Goal: Information Seeking & Learning: Check status

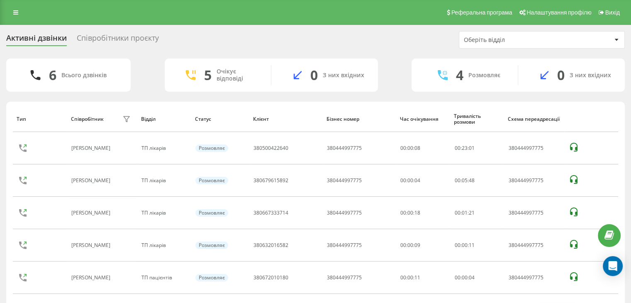
click at [11, 12] on link at bounding box center [15, 13] width 15 height 12
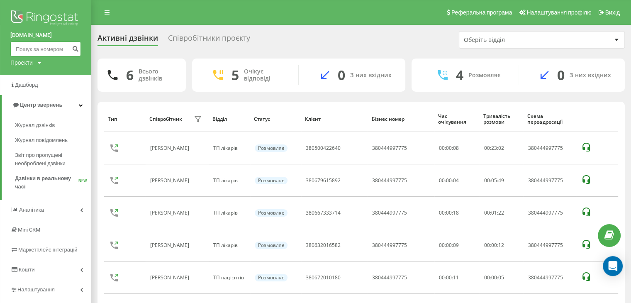
click at [34, 52] on input at bounding box center [45, 49] width 71 height 15
paste input "380959233363"
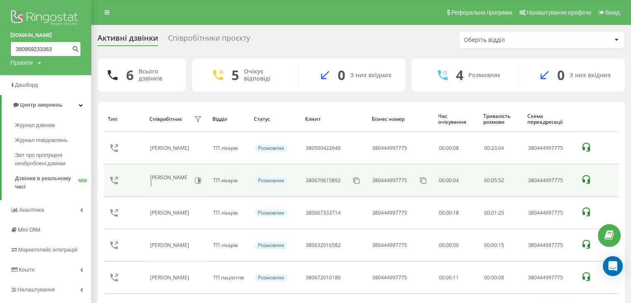
type input "380959233363"
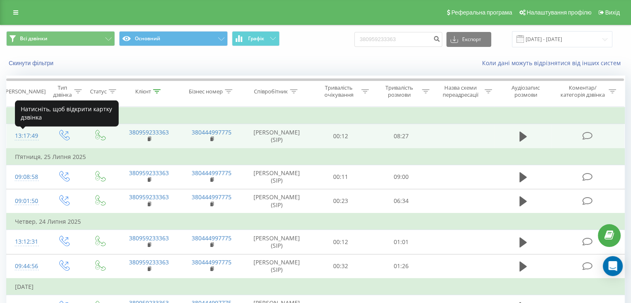
click at [27, 138] on div "13:17:49" at bounding box center [26, 136] width 22 height 16
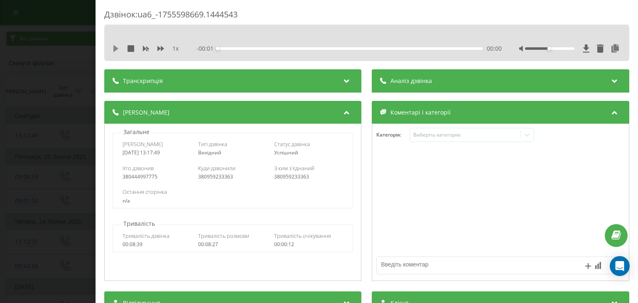
click at [115, 49] on icon at bounding box center [115, 48] width 5 height 7
click at [159, 47] on icon at bounding box center [160, 48] width 7 height 7
click at [565, 49] on div at bounding box center [549, 48] width 49 height 2
click at [567, 49] on div at bounding box center [549, 48] width 49 height 2
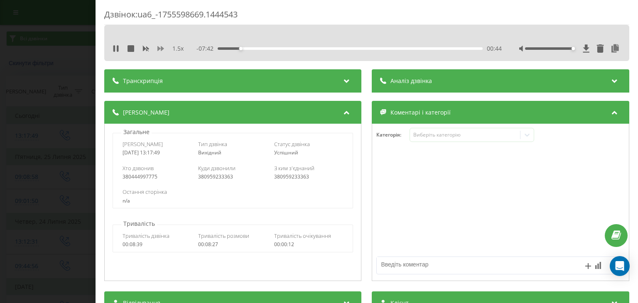
click at [159, 49] on icon at bounding box center [160, 48] width 7 height 5
click at [163, 49] on icon at bounding box center [160, 48] width 7 height 5
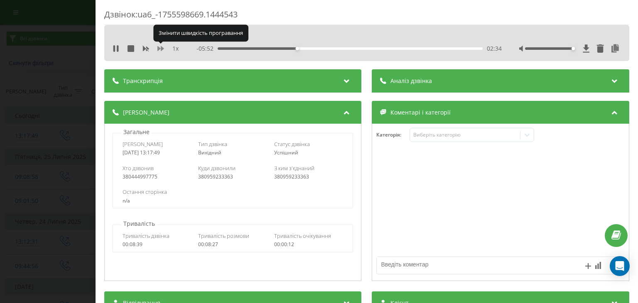
click at [163, 49] on icon at bounding box center [160, 48] width 7 height 5
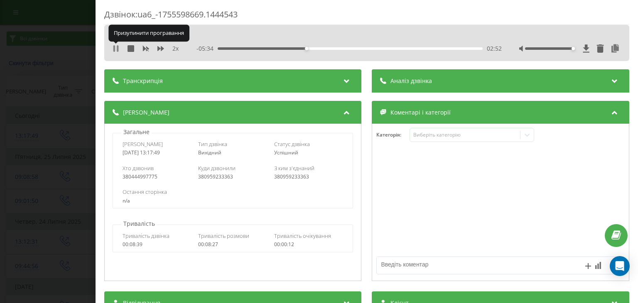
click at [115, 50] on icon at bounding box center [114, 48] width 2 height 7
click at [118, 48] on icon at bounding box center [115, 48] width 5 height 7
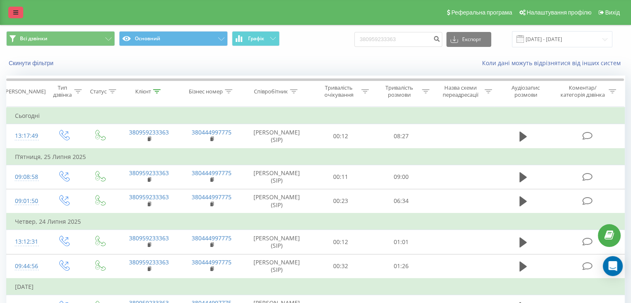
click at [16, 10] on icon at bounding box center [15, 13] width 5 height 6
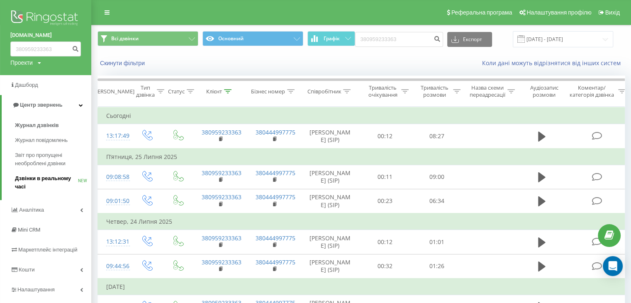
click at [57, 175] on span "Дзвінки в реальному часі" at bounding box center [46, 182] width 63 height 17
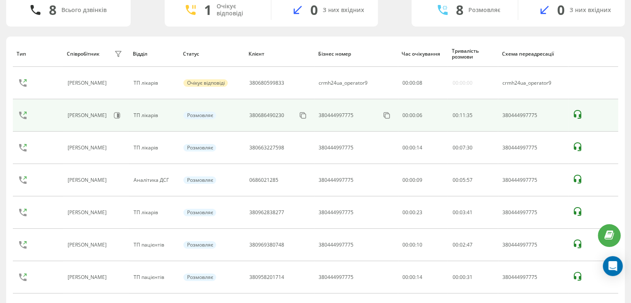
scroll to position [118, 0]
